Goal: Information Seeking & Learning: Learn about a topic

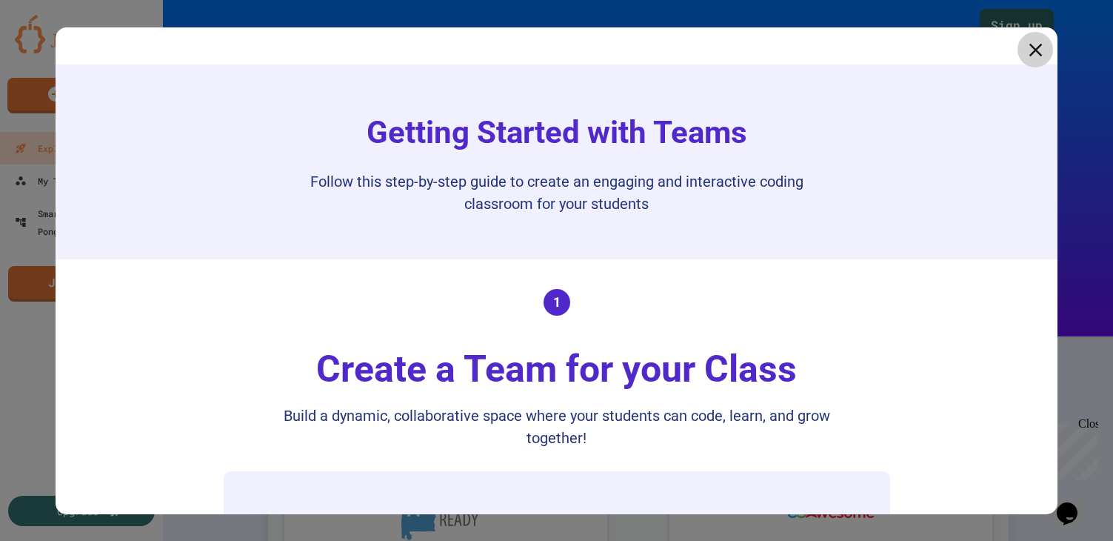
click at [1036, 53] on icon at bounding box center [1035, 50] width 22 height 22
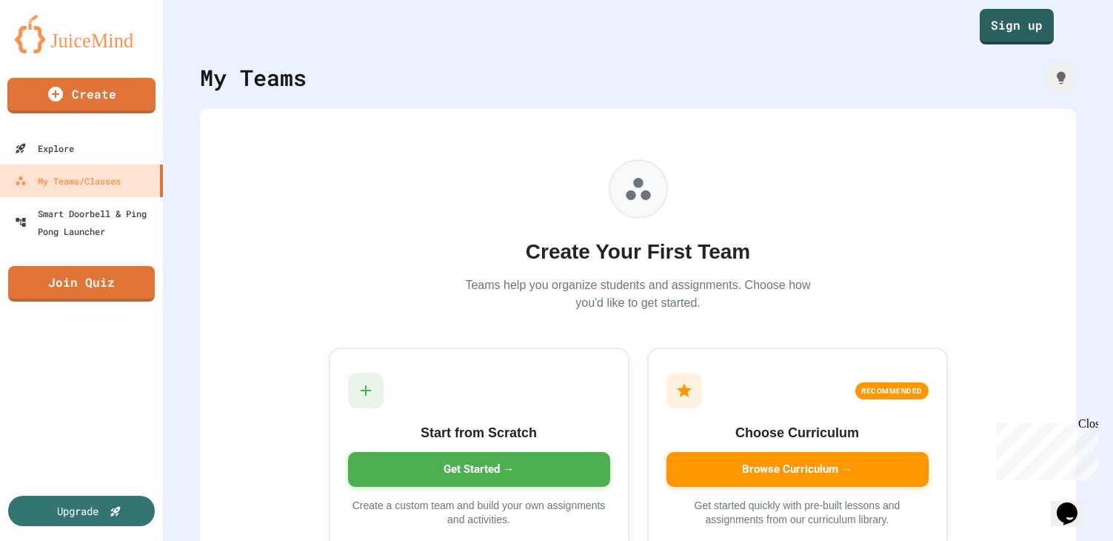
scroll to position [61, 0]
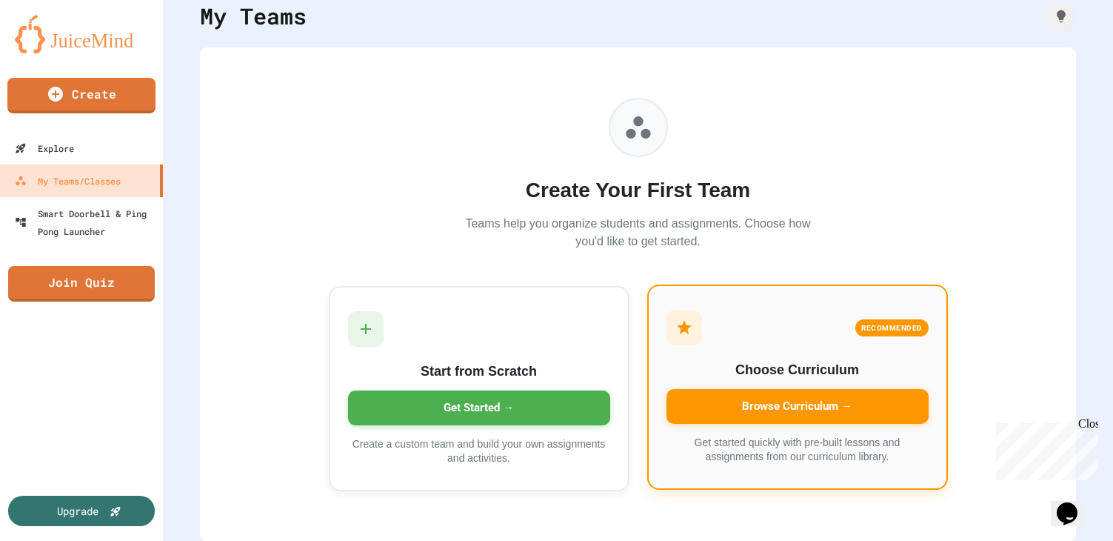
click at [872, 401] on div "Browse Curriculum →" at bounding box center [798, 406] width 262 height 35
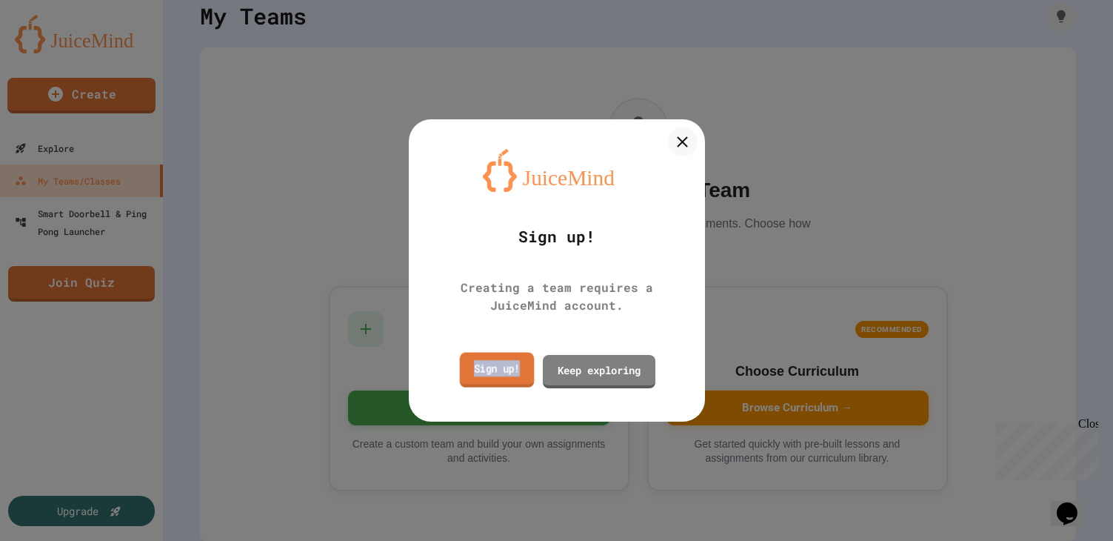
drag, startPoint x: 496, startPoint y: 378, endPoint x: 652, endPoint y: 171, distance: 259.7
click at [524, 344] on div "Sign up! Creating a team requires a JuiceMind account. Sign up! Keep exploring" at bounding box center [557, 269] width 296 height 301
click at [655, 170] on div "Sign up! Creating a team requires a JuiceMind account. Sign up! Keep exploring" at bounding box center [557, 269] width 296 height 301
click at [710, 115] on div at bounding box center [556, 270] width 1113 height 541
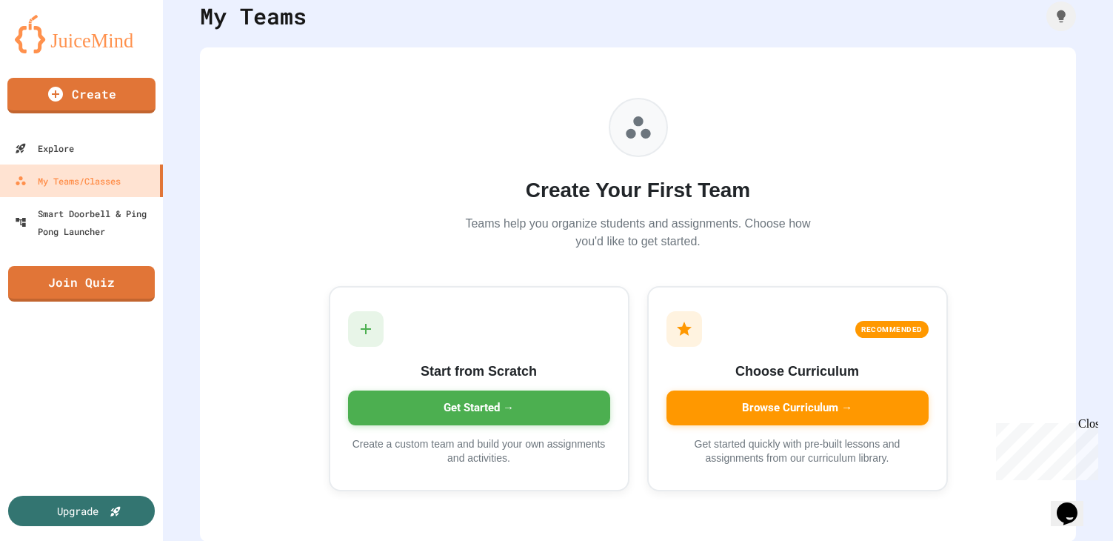
scroll to position [0, 0]
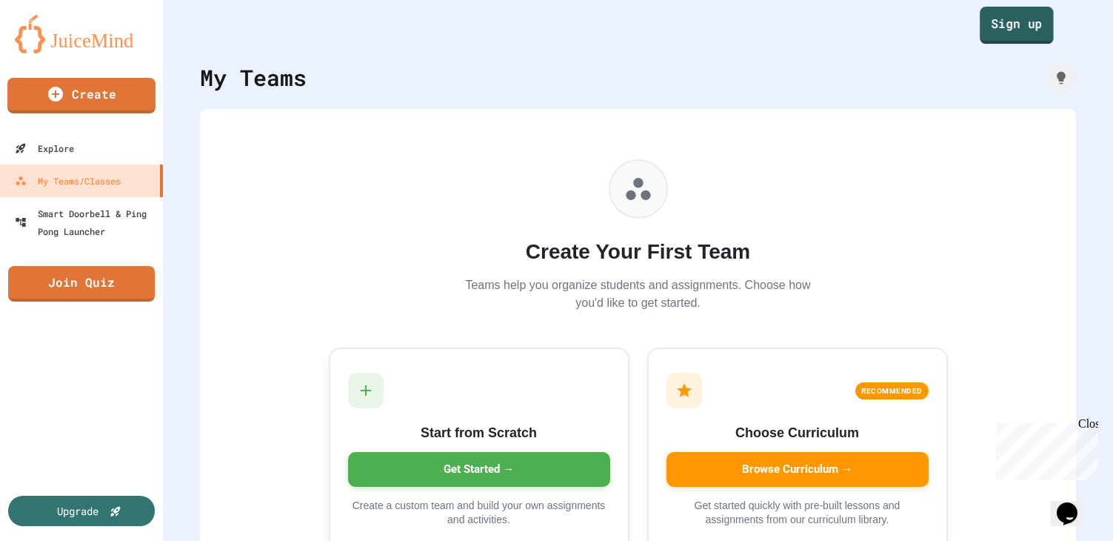
click at [1024, 28] on link "Sign up" at bounding box center [1017, 25] width 74 height 37
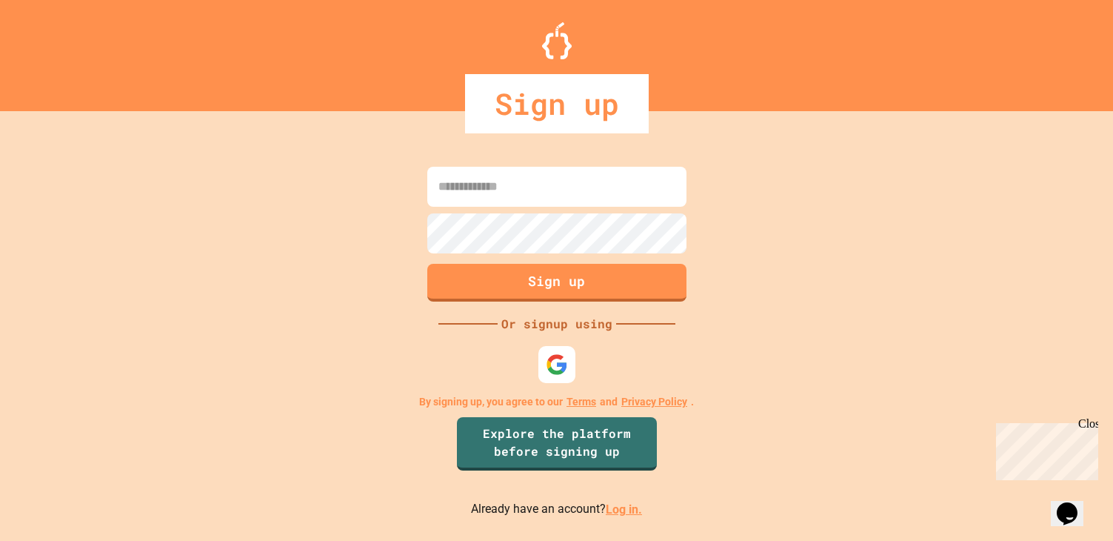
drag, startPoint x: 547, startPoint y: 351, endPoint x: 658, endPoint y: 326, distance: 114.6
click at [658, 325] on div "Sign up Or signup using By signing up, you agree to our Terms and Privacy Polic…" at bounding box center [556, 341] width 1113 height 400
click at [618, 508] on link "Log in." at bounding box center [624, 509] width 36 height 14
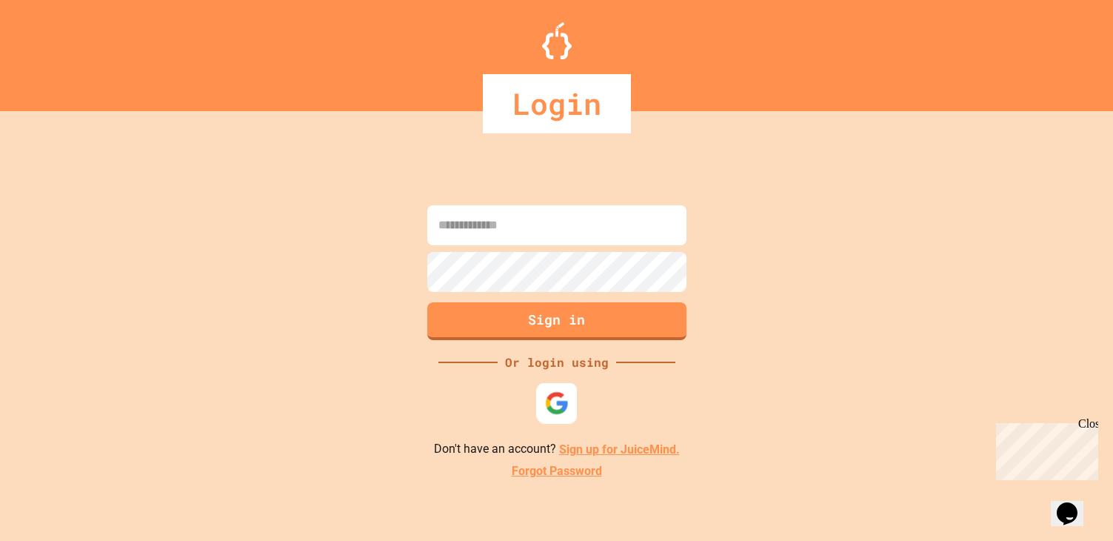
click at [558, 396] on img at bounding box center [556, 403] width 24 height 24
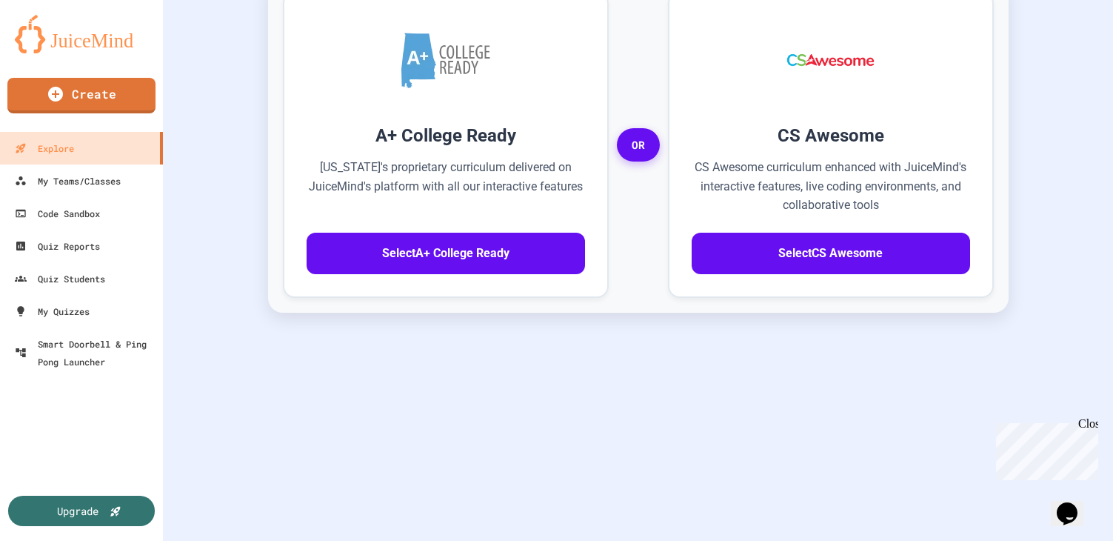
scroll to position [461, 0]
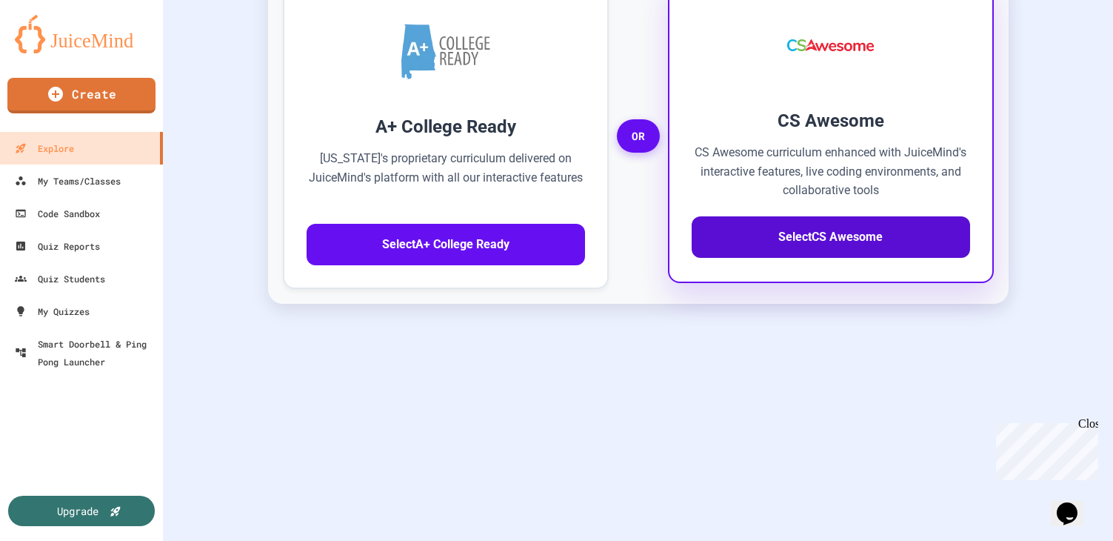
click at [812, 253] on button "Select CS Awesome" at bounding box center [831, 236] width 278 height 41
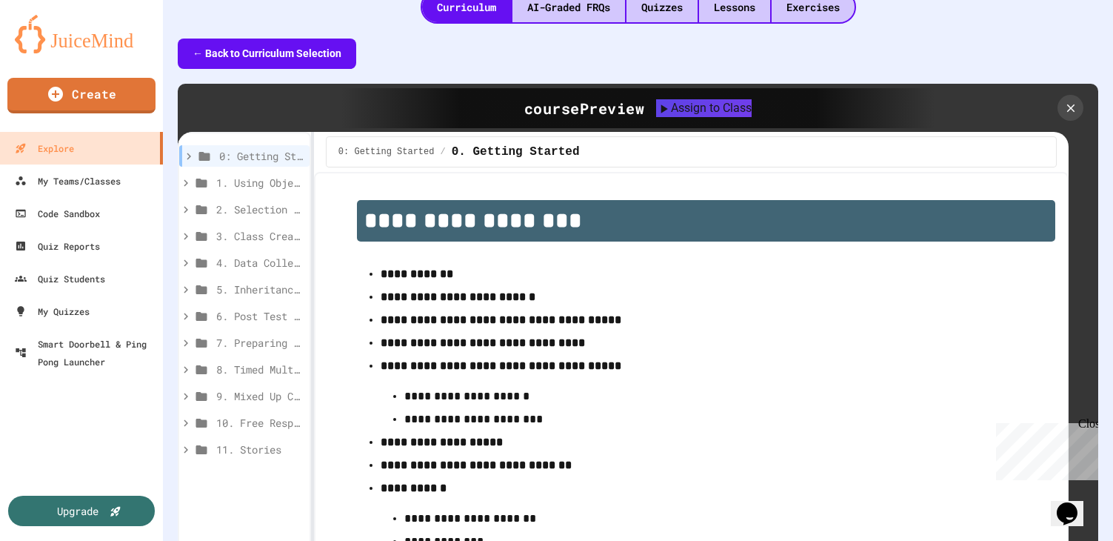
scroll to position [355, 0]
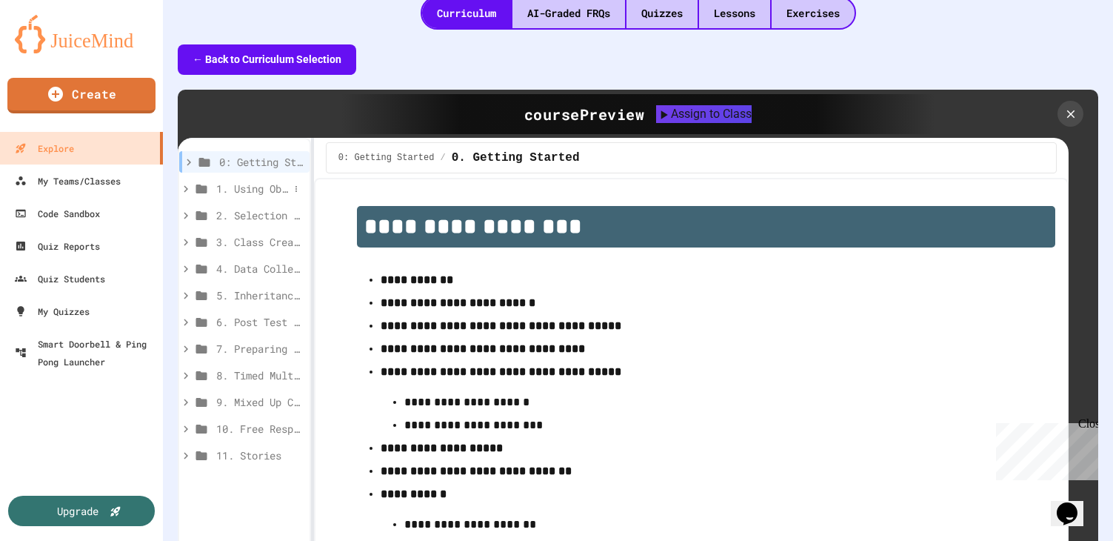
click at [243, 190] on span "1. Using Objects and Methods" at bounding box center [252, 189] width 73 height 16
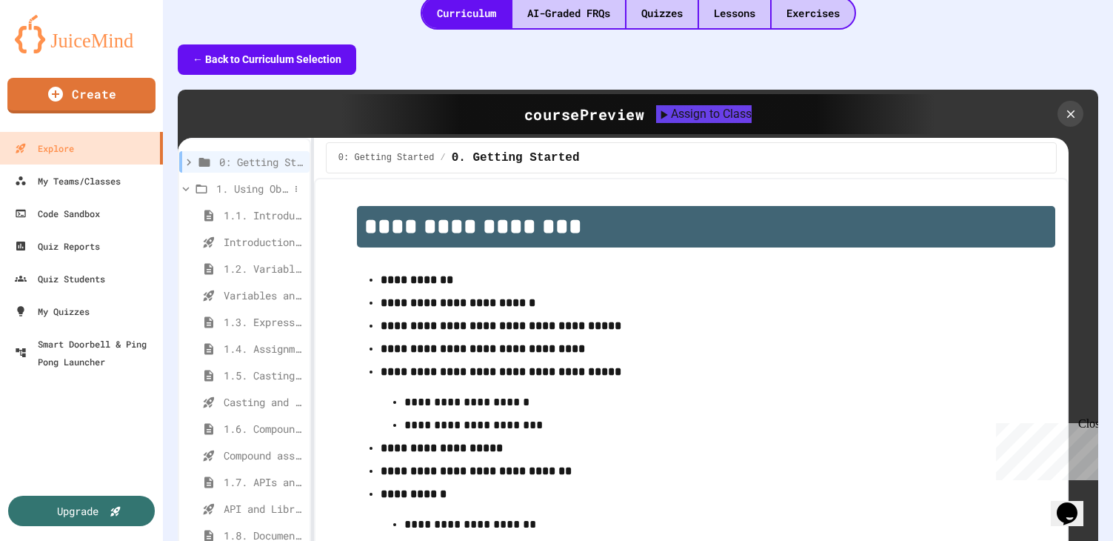
click at [230, 186] on span "1. Using Objects and Methods" at bounding box center [252, 189] width 73 height 16
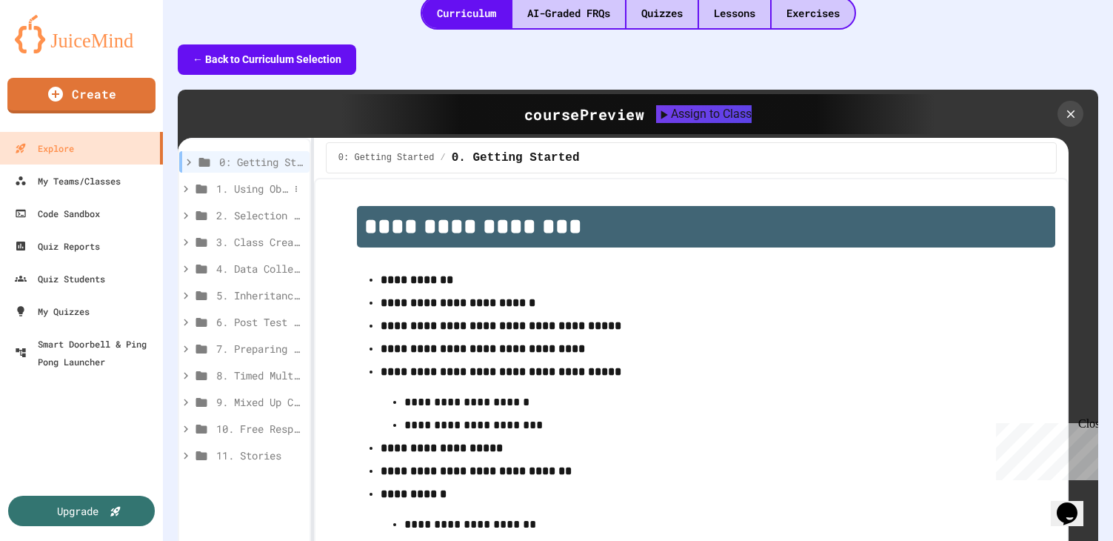
click at [253, 186] on span "1. Using Objects and Methods" at bounding box center [252, 189] width 73 height 16
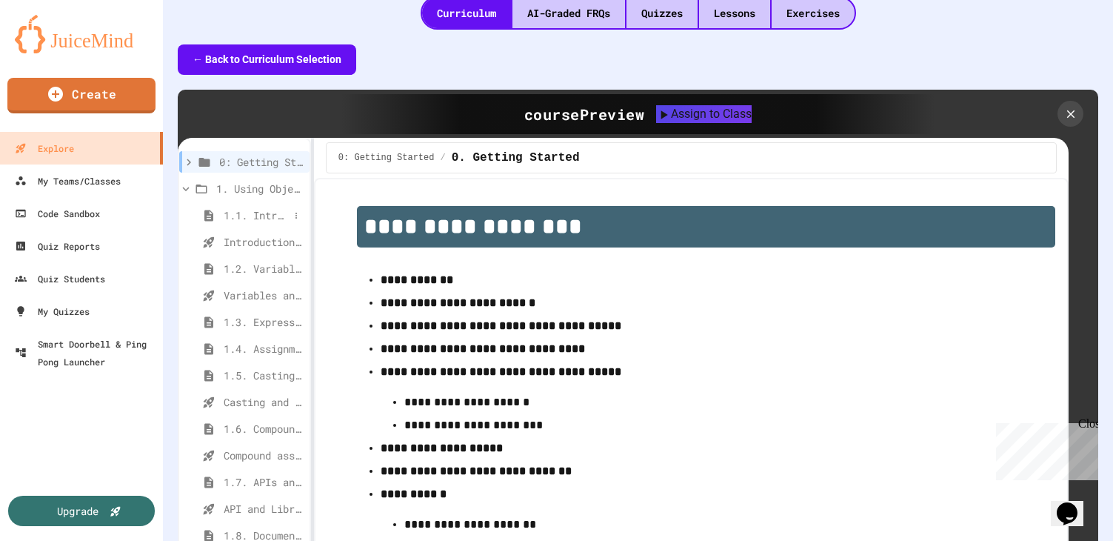
click at [267, 217] on span "1.1. Introduction to Algorithms, Programming, and Compilers" at bounding box center [256, 215] width 65 height 16
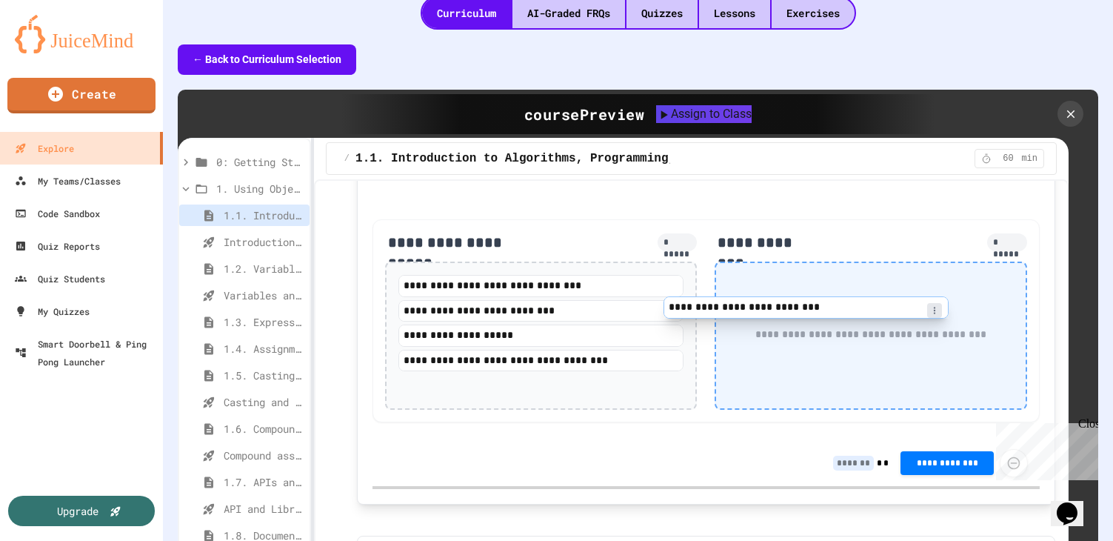
drag, startPoint x: 516, startPoint y: 266, endPoint x: 800, endPoint y: 323, distance: 289.3
click at [800, 322] on div "**********" at bounding box center [706, 320] width 667 height 203
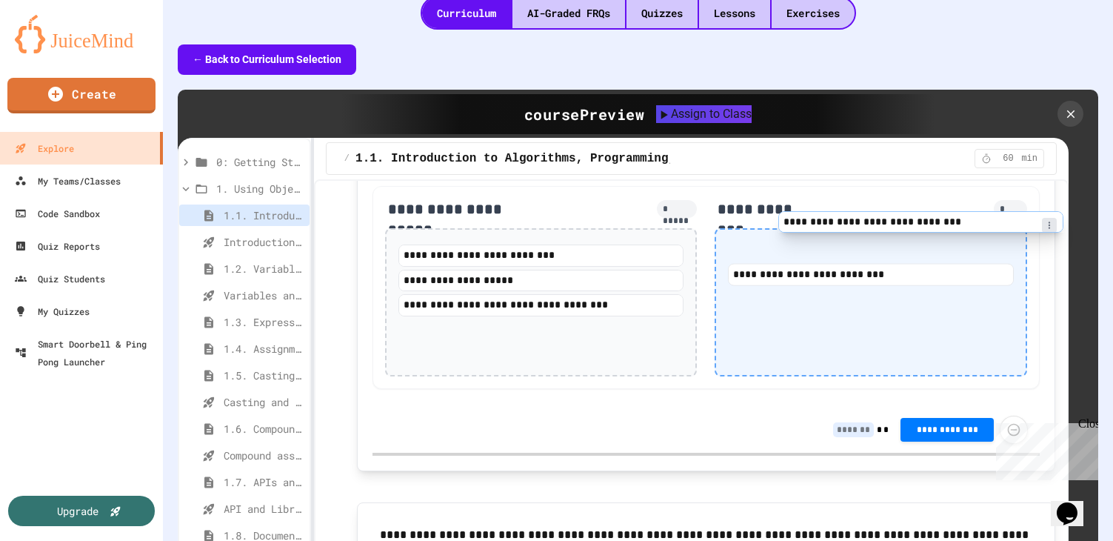
scroll to position [1019, 0]
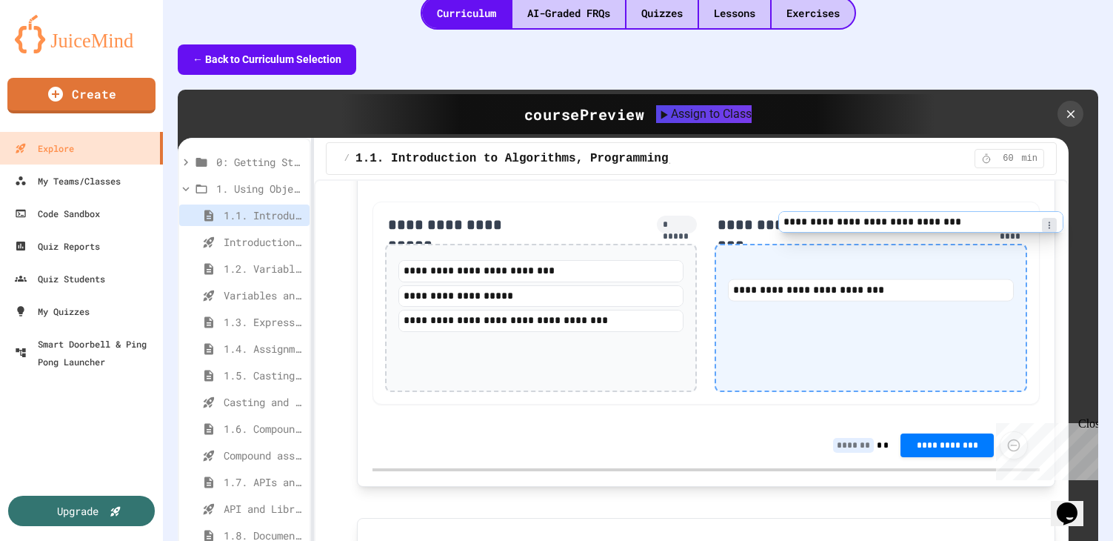
drag, startPoint x: 493, startPoint y: 214, endPoint x: 800, endPoint y: 233, distance: 308.0
click at [801, 233] on div "**********" at bounding box center [706, 303] width 667 height 203
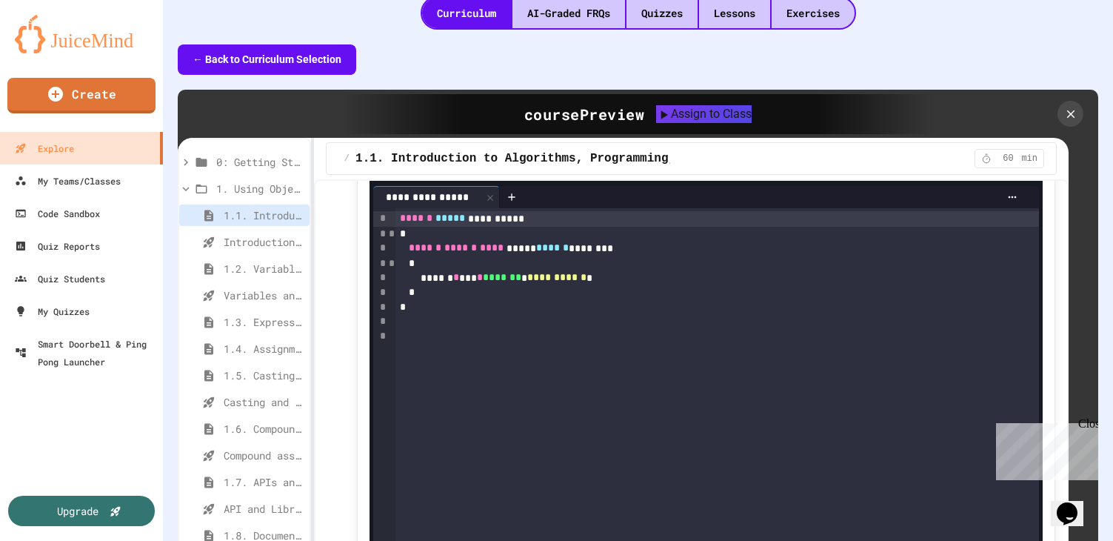
scroll to position [9147, 0]
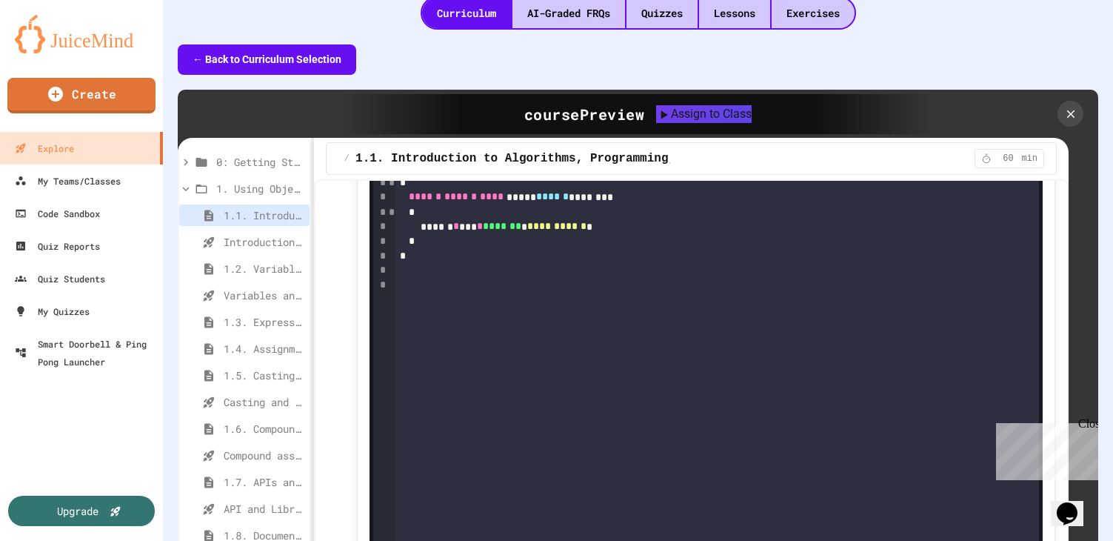
click at [647, 234] on div "**********" at bounding box center [717, 226] width 644 height 15
click at [679, 126] on div at bounding box center [672, 113] width 36 height 25
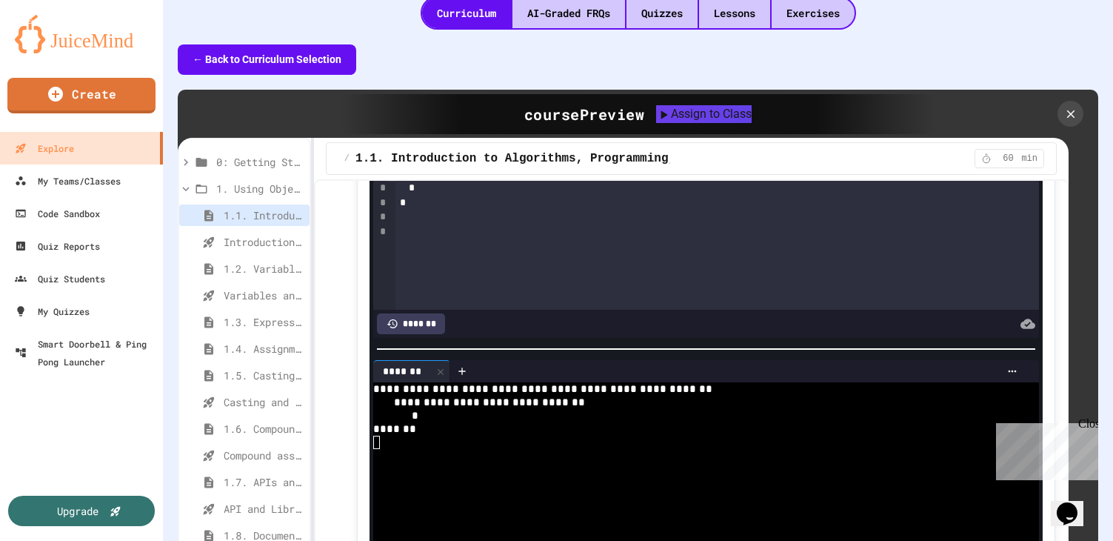
scroll to position [9156, 0]
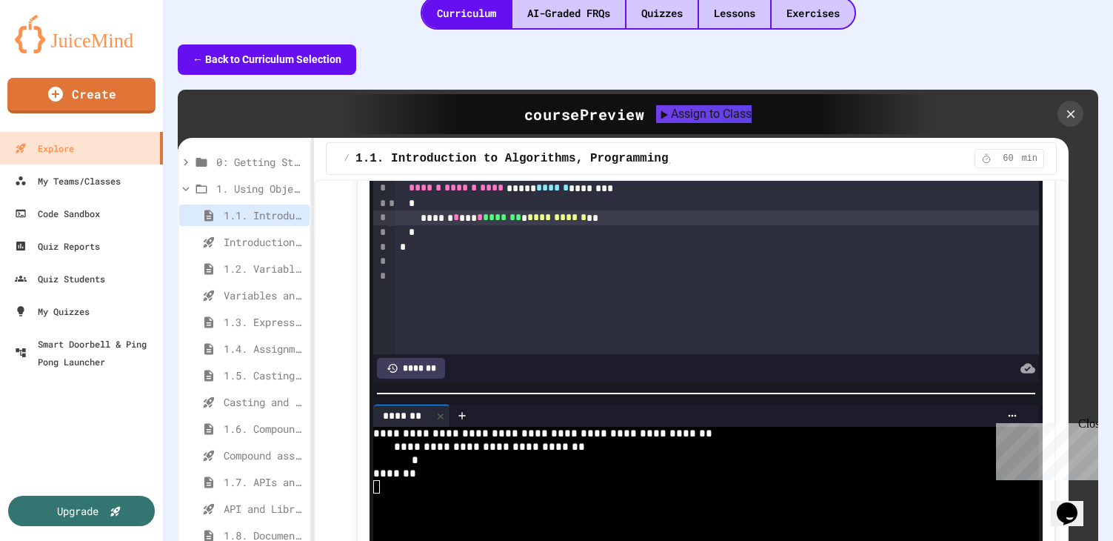
click at [449, 225] on div "**********" at bounding box center [717, 217] width 644 height 15
click at [670, 113] on icon at bounding box center [670, 105] width 18 height 18
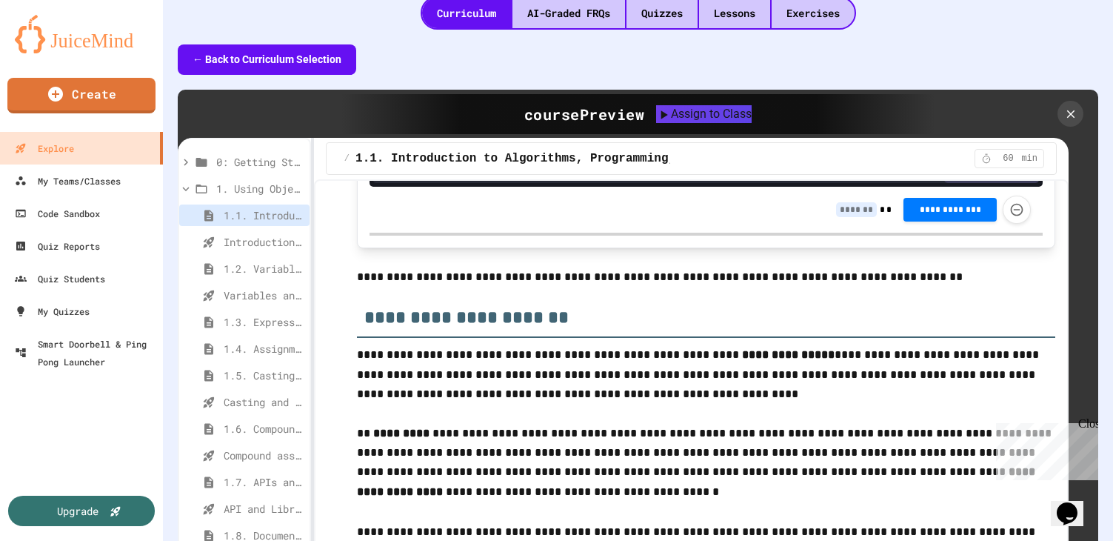
scroll to position [9644, 0]
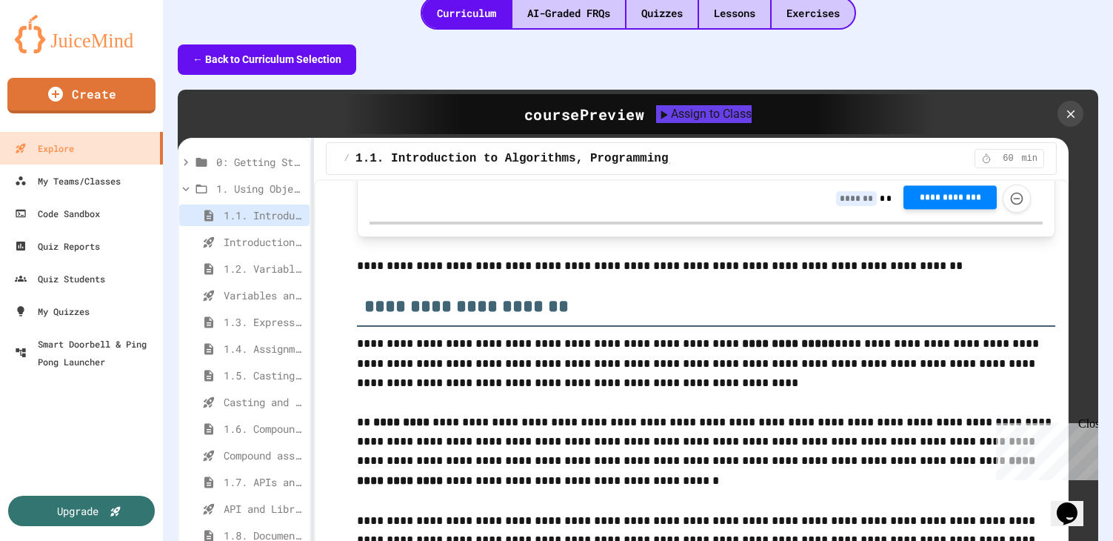
click at [954, 204] on span "**********" at bounding box center [950, 198] width 70 height 12
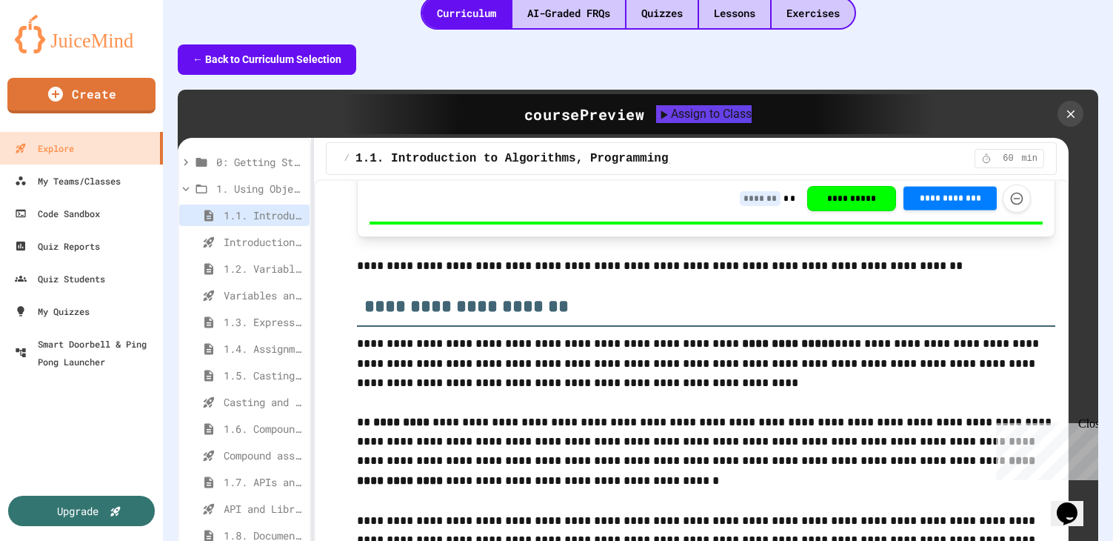
type input "*"
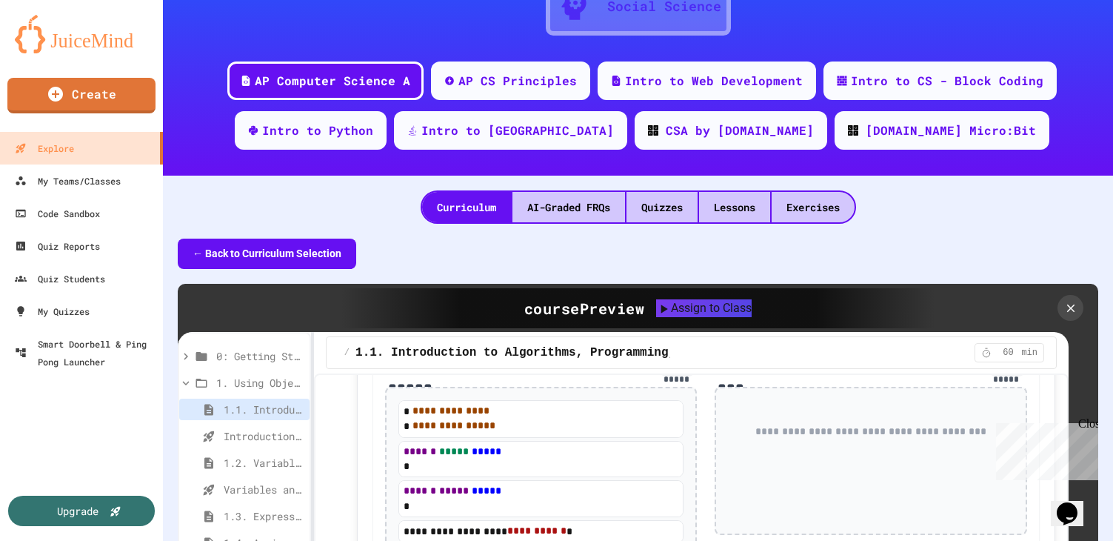
scroll to position [170, 0]
